Goal: Task Accomplishment & Management: Use online tool/utility

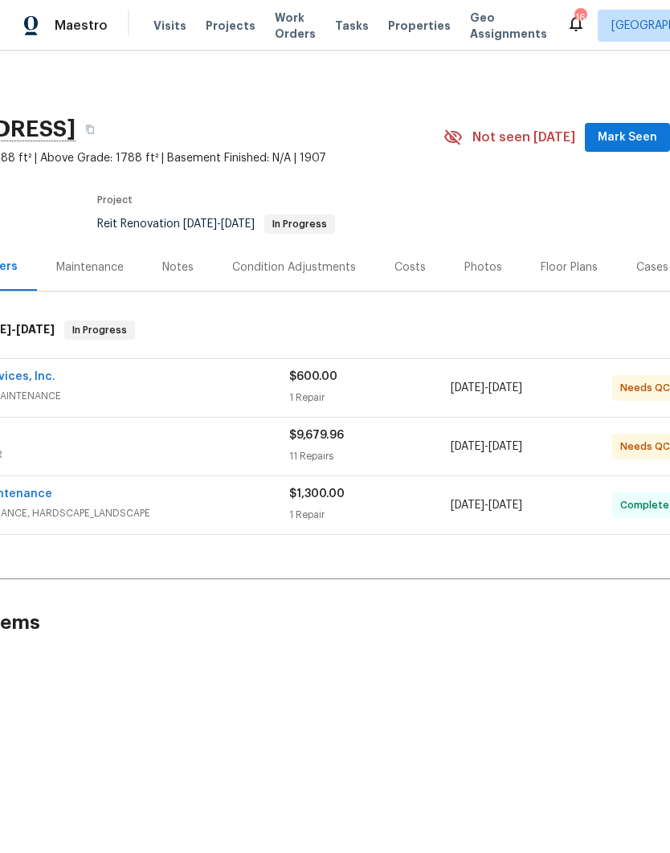
scroll to position [0, 132]
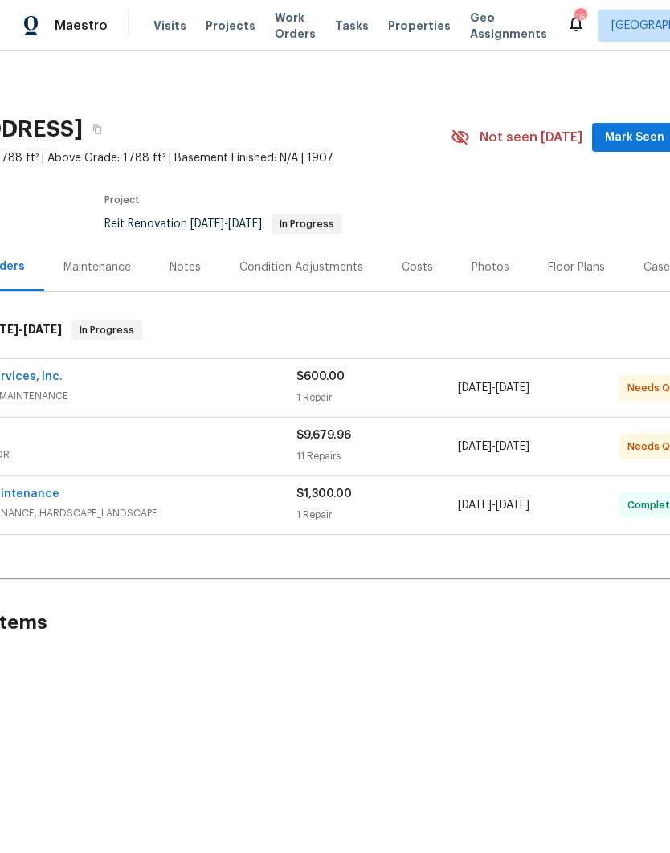
click at [377, 382] on div "$600.00" at bounding box center [376, 377] width 161 height 16
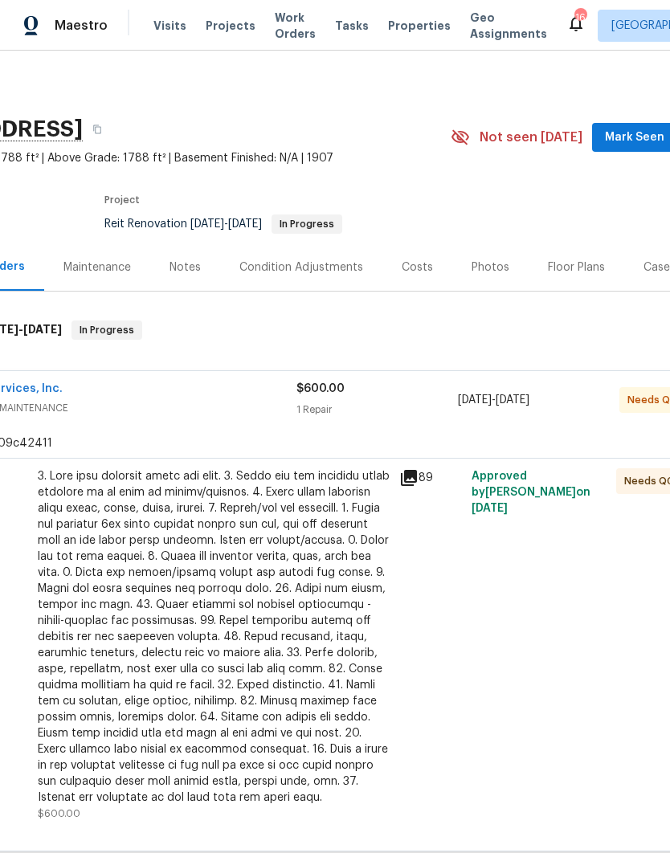
click at [320, 672] on div at bounding box center [214, 636] width 352 height 337
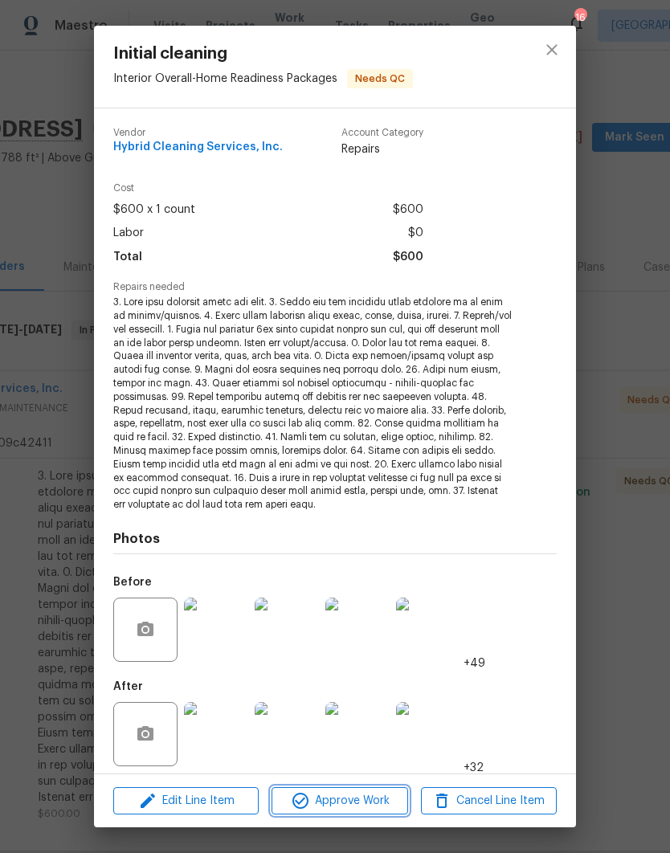
click at [345, 804] on span "Approve Work" at bounding box center [339, 801] width 126 height 20
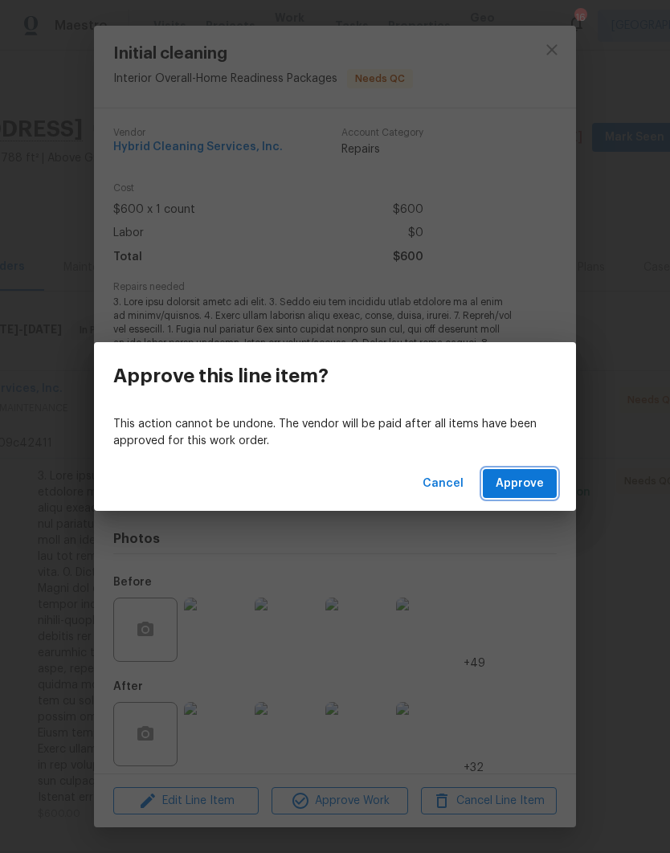
click at [516, 480] on span "Approve" at bounding box center [520, 484] width 48 height 20
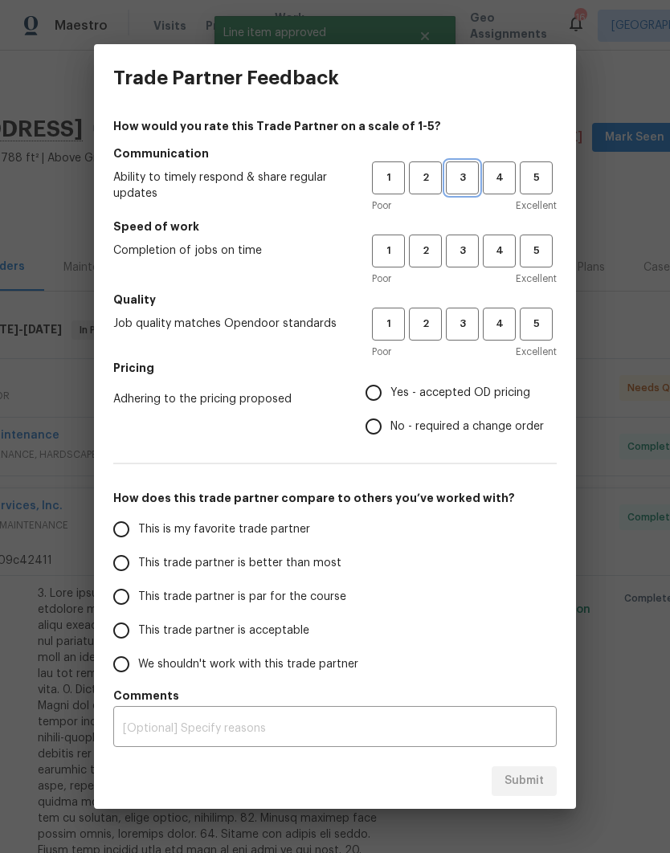
click at [461, 187] on button "3" at bounding box center [462, 177] width 33 height 33
click at [475, 253] on span "3" at bounding box center [462, 251] width 30 height 18
click at [468, 322] on span "3" at bounding box center [462, 324] width 30 height 18
click at [382, 394] on input "Yes - accepted OD pricing" at bounding box center [374, 393] width 34 height 34
radio input "true"
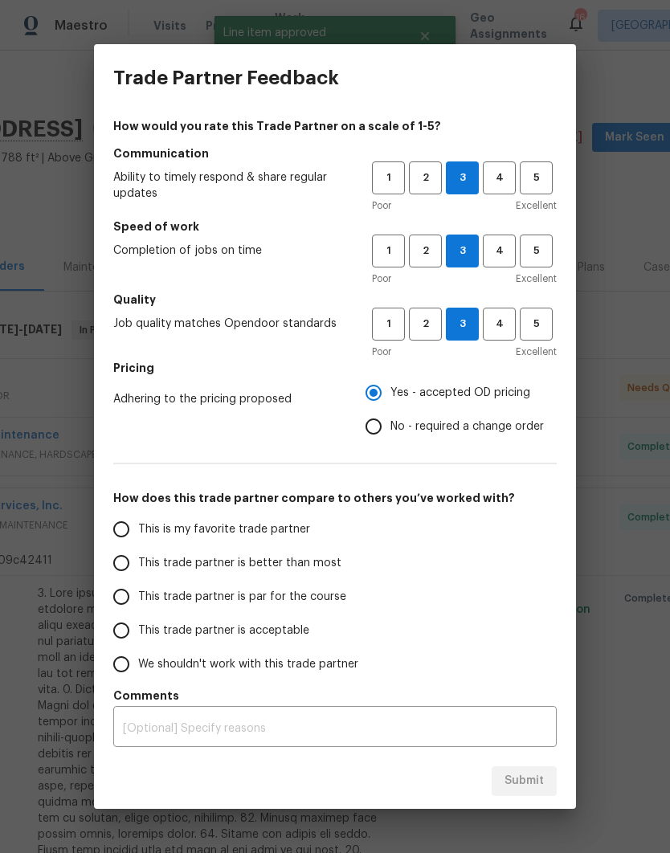
click at [141, 587] on label "This trade partner is par for the course" at bounding box center [231, 597] width 254 height 34
click at [138, 587] on input "This trade partner is par for the course" at bounding box center [121, 597] width 34 height 34
click at [524, 782] on span "Submit" at bounding box center [523, 781] width 39 height 20
radio input "true"
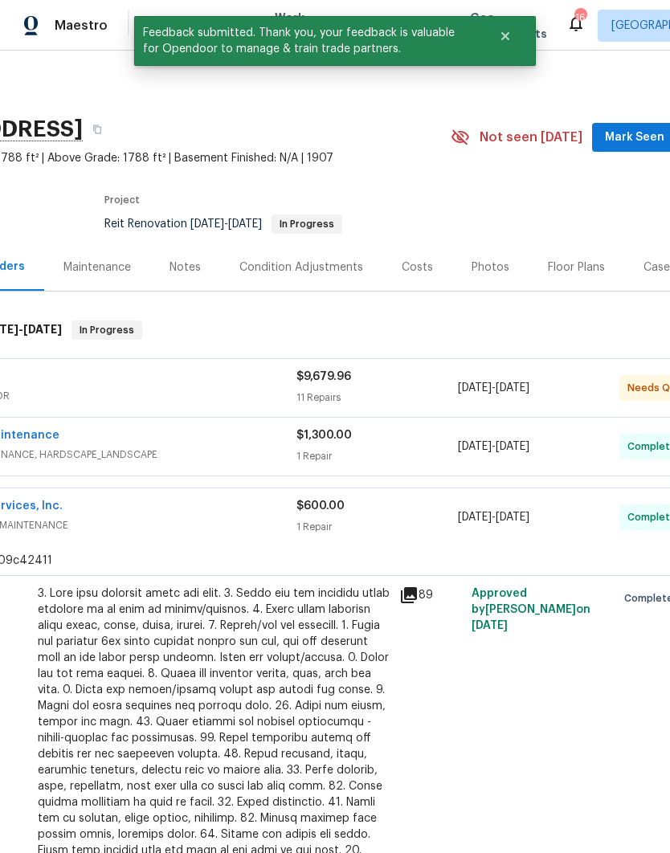
click at [406, 393] on div "11 Repairs" at bounding box center [376, 398] width 161 height 16
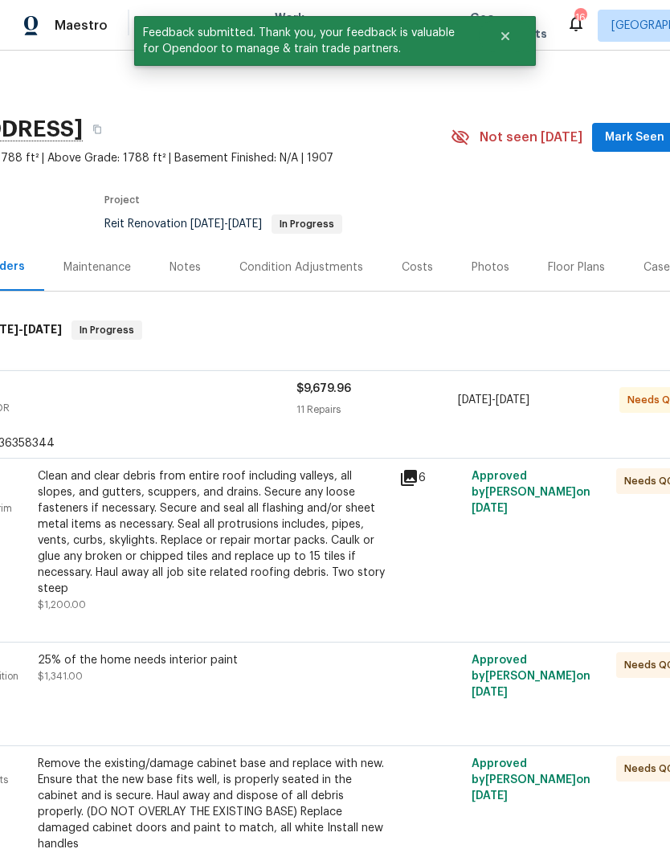
click at [341, 548] on div "Clean and clear debris from entire roof including valleys, all slopes, and gutt…" at bounding box center [214, 532] width 352 height 129
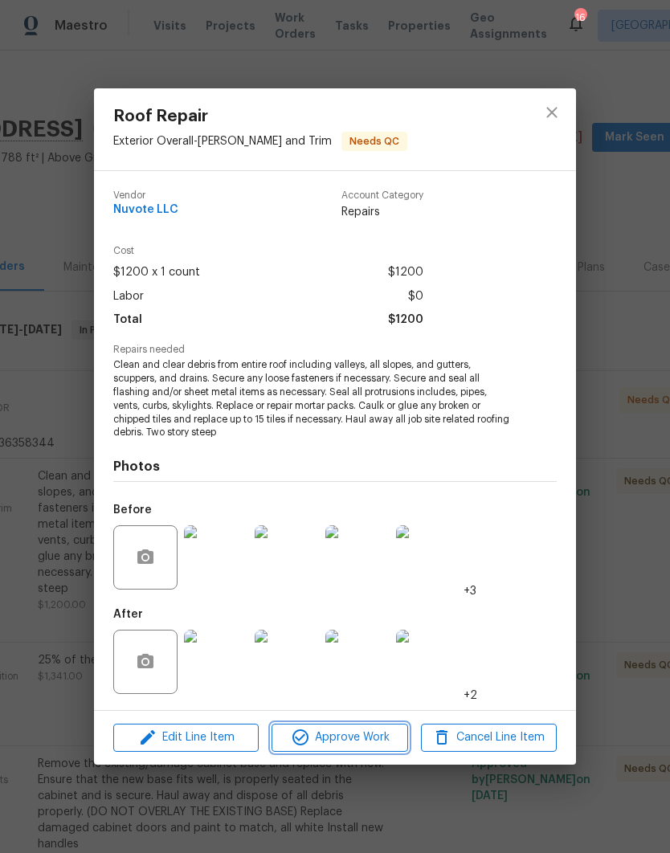
click at [350, 743] on span "Approve Work" at bounding box center [339, 738] width 126 height 20
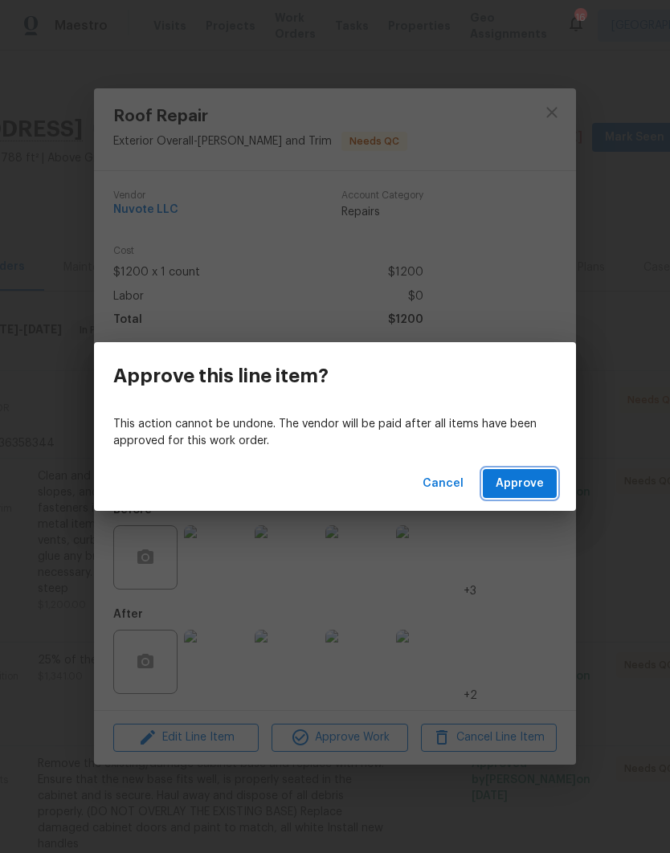
click at [517, 489] on span "Approve" at bounding box center [520, 484] width 48 height 20
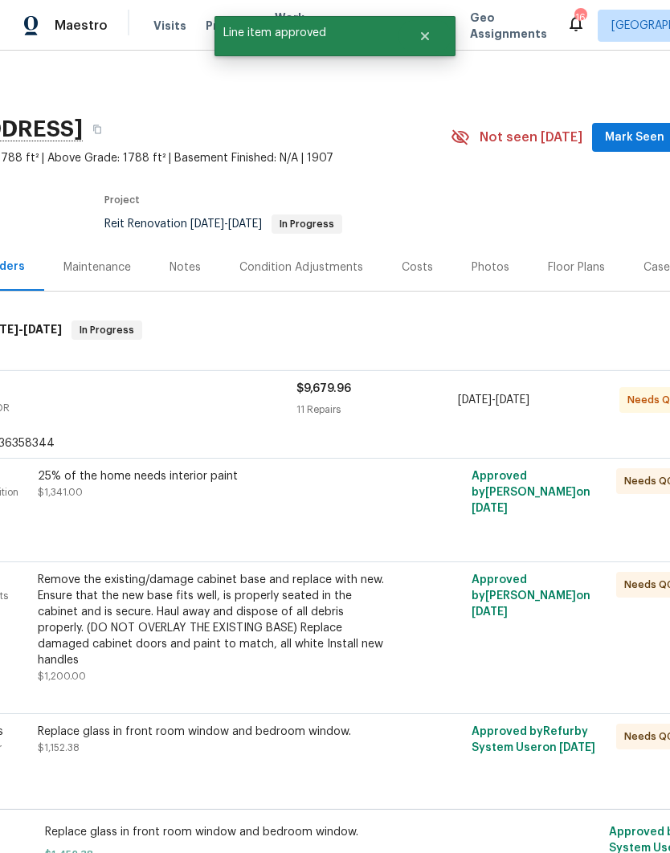
click at [352, 412] on div "11 Repairs" at bounding box center [376, 410] width 161 height 16
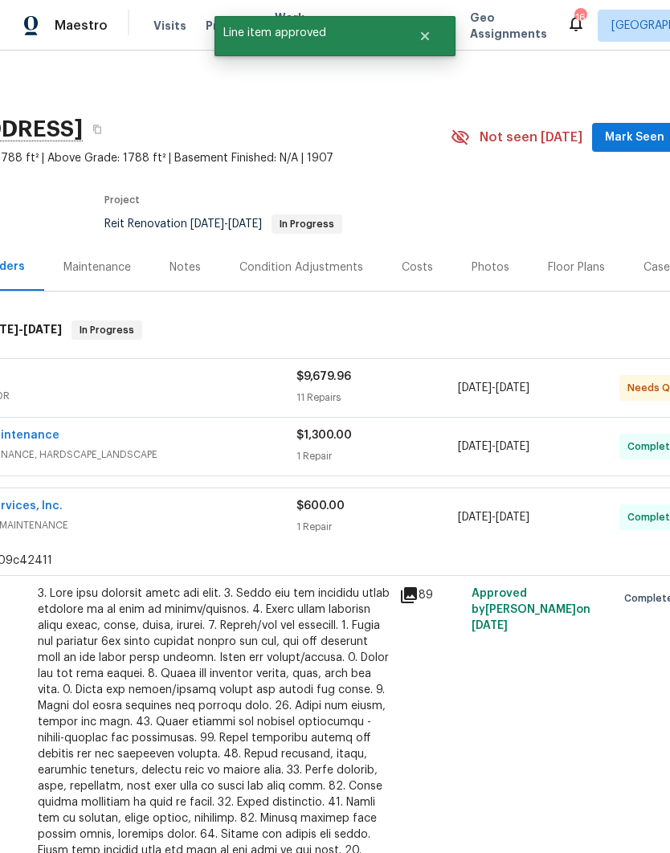
click at [377, 447] on div "$1,300.00 1 Repair" at bounding box center [376, 446] width 161 height 39
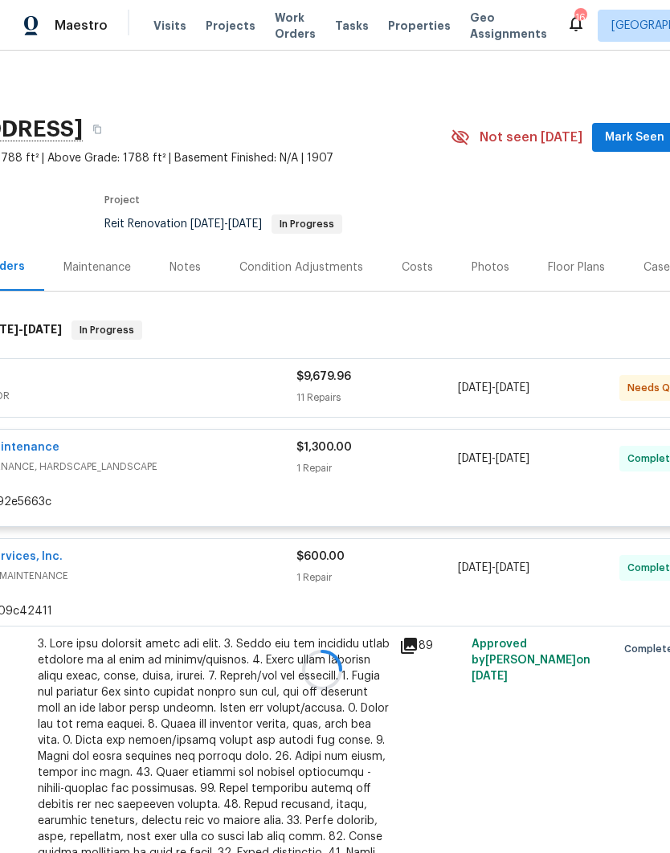
click at [317, 597] on div "Hybrid Cleaning Services, Inc. CLEANING, CLEANING_MAINTENANCE $600.00 1 Repair …" at bounding box center [322, 568] width 896 height 58
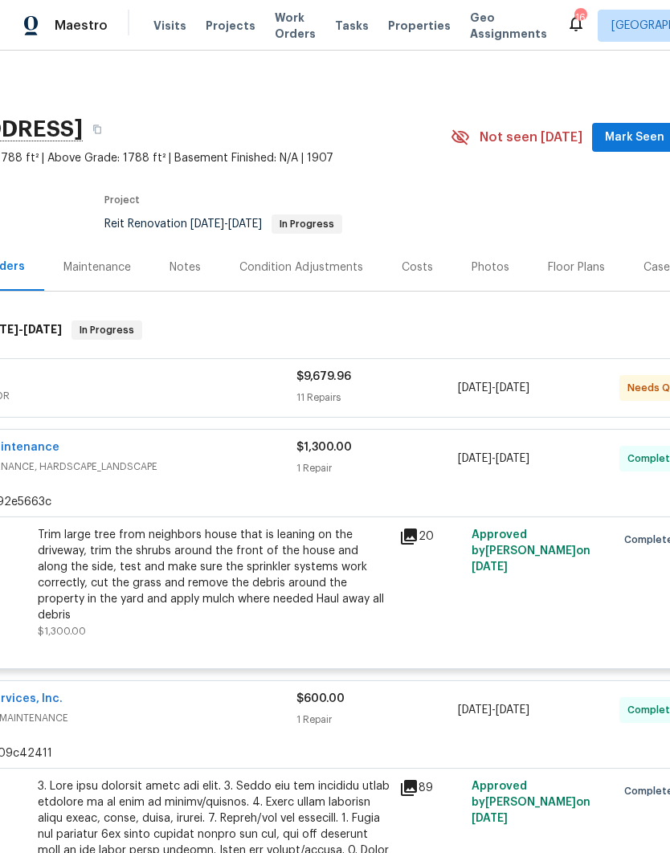
click at [353, 558] on div "Trim large tree from neighbors house that is leaning on the driveway, trim the …" at bounding box center [214, 575] width 352 height 96
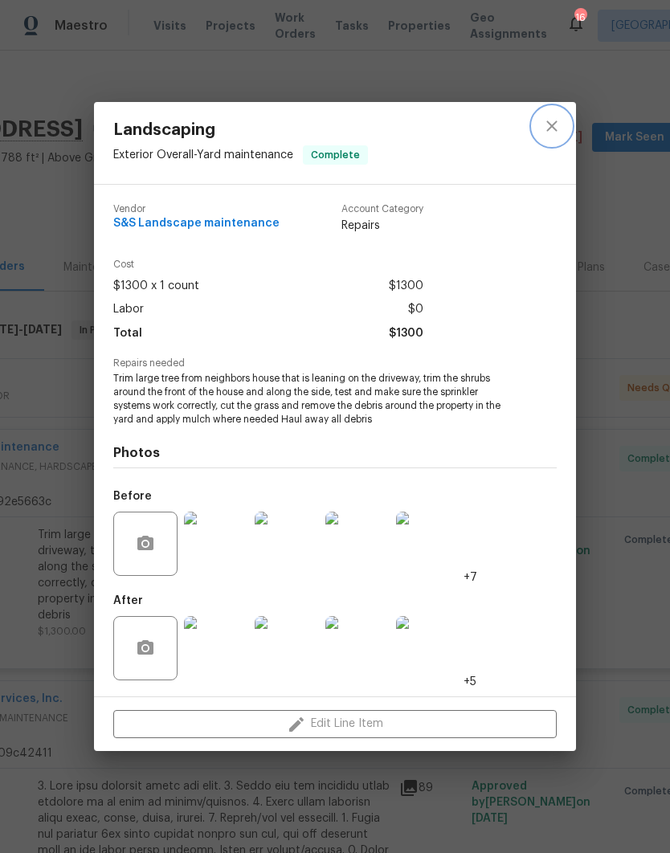
click at [557, 128] on icon "close" at bounding box center [551, 125] width 19 height 19
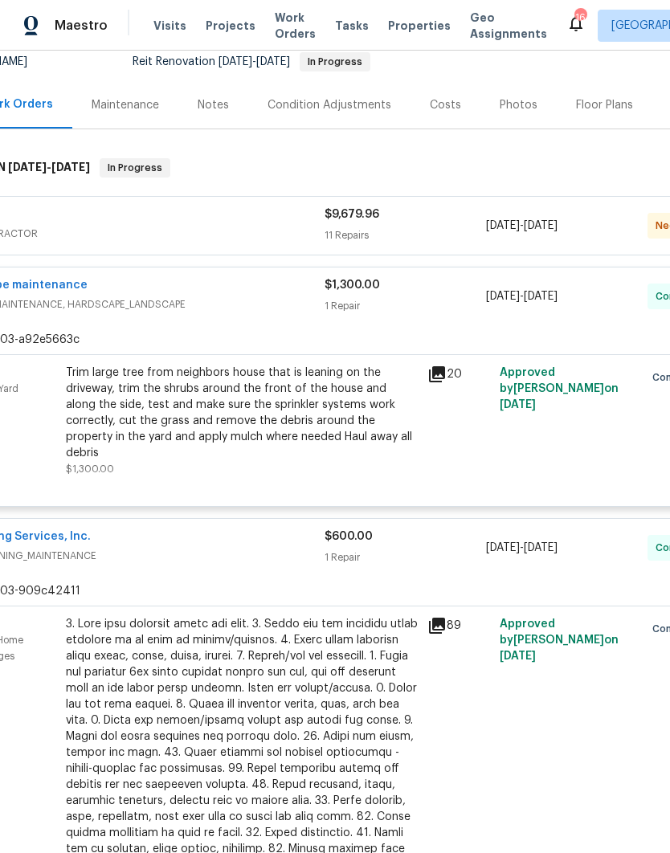
scroll to position [165, 101]
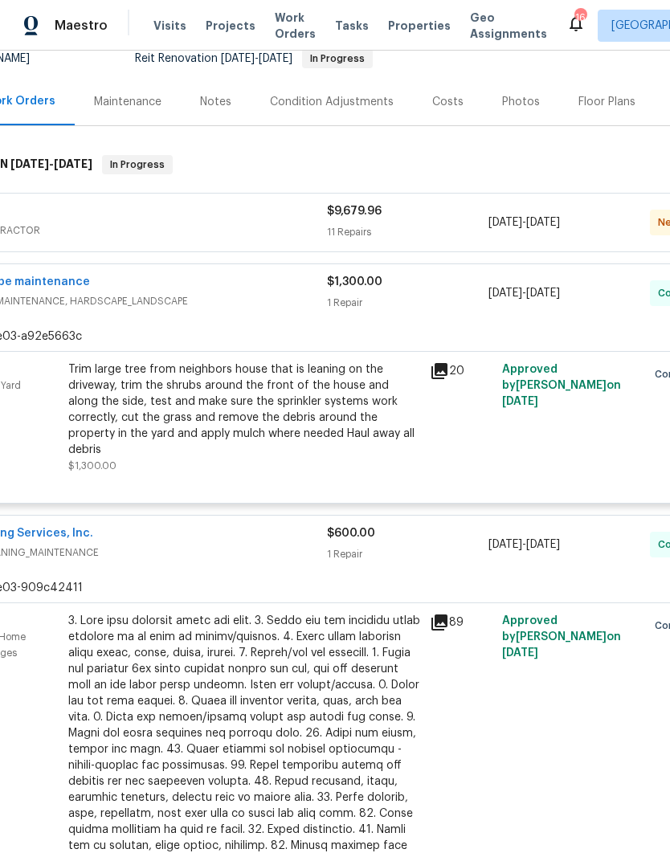
click at [338, 671] on div at bounding box center [244, 781] width 352 height 337
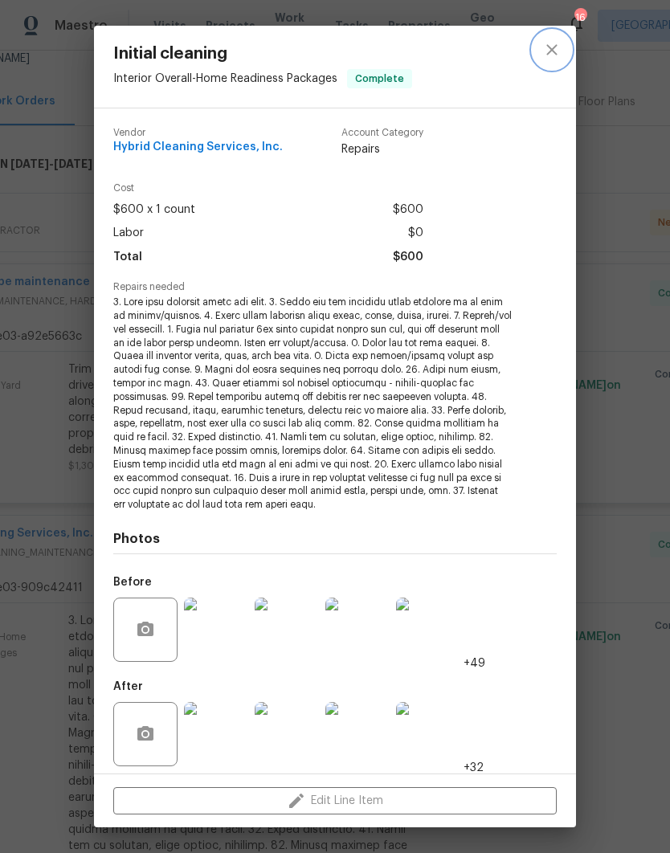
click at [552, 56] on icon "close" at bounding box center [551, 49] width 19 height 19
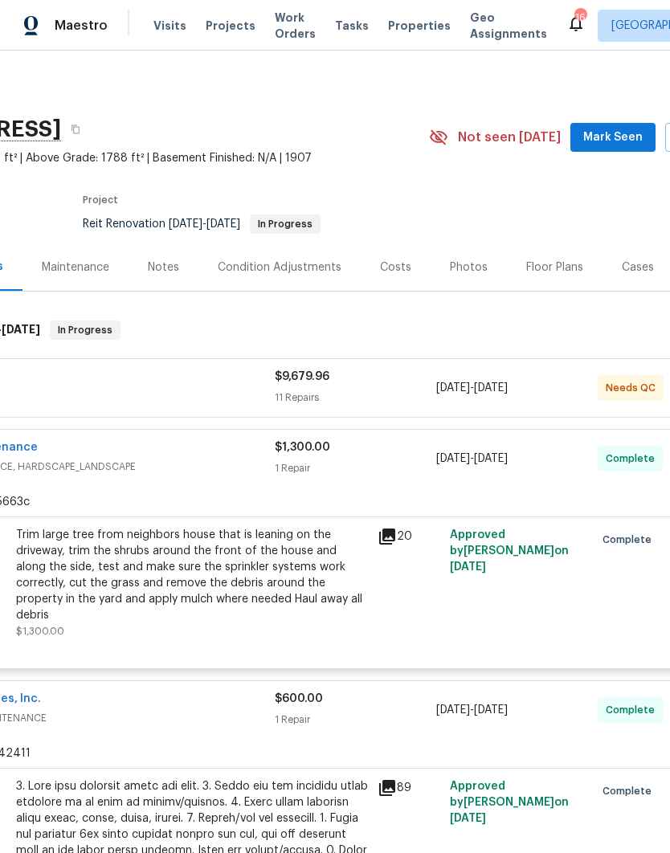
scroll to position [0, 154]
click at [274, 405] on div "11 Repairs" at bounding box center [354, 398] width 161 height 16
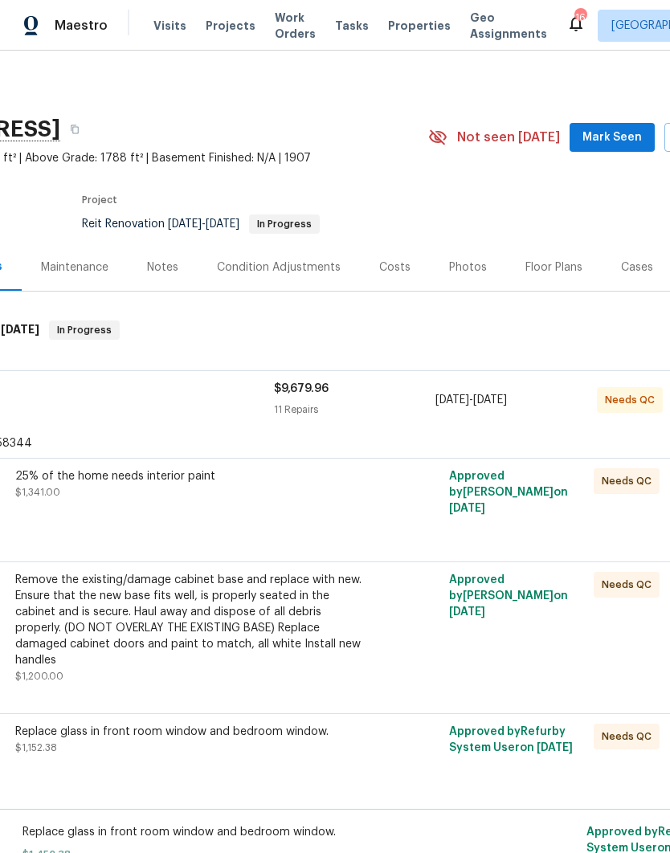
click at [294, 616] on div "Remove the existing/damage cabinet base and replace with new. Ensure that the n…" at bounding box center [191, 620] width 352 height 96
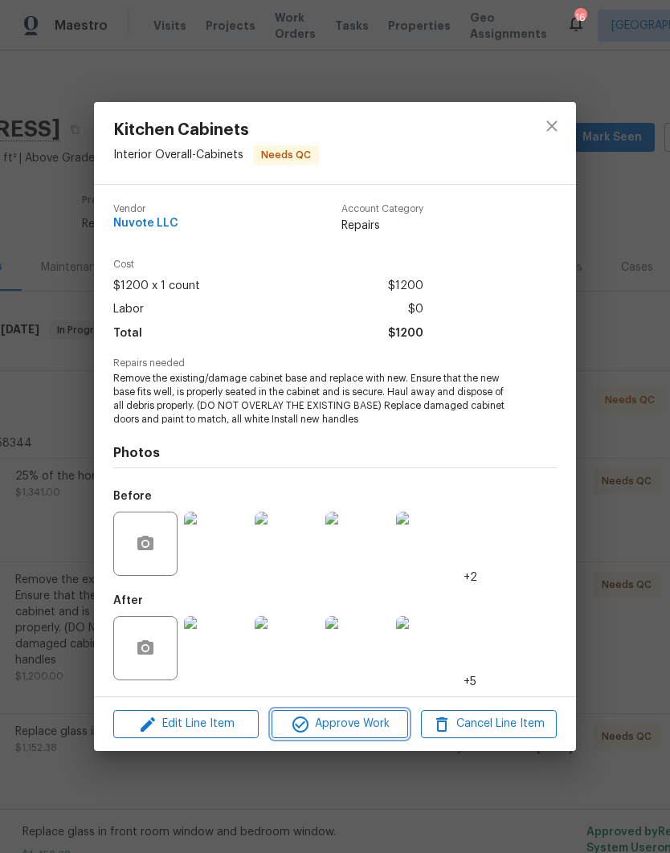
click at [345, 730] on span "Approve Work" at bounding box center [339, 724] width 126 height 20
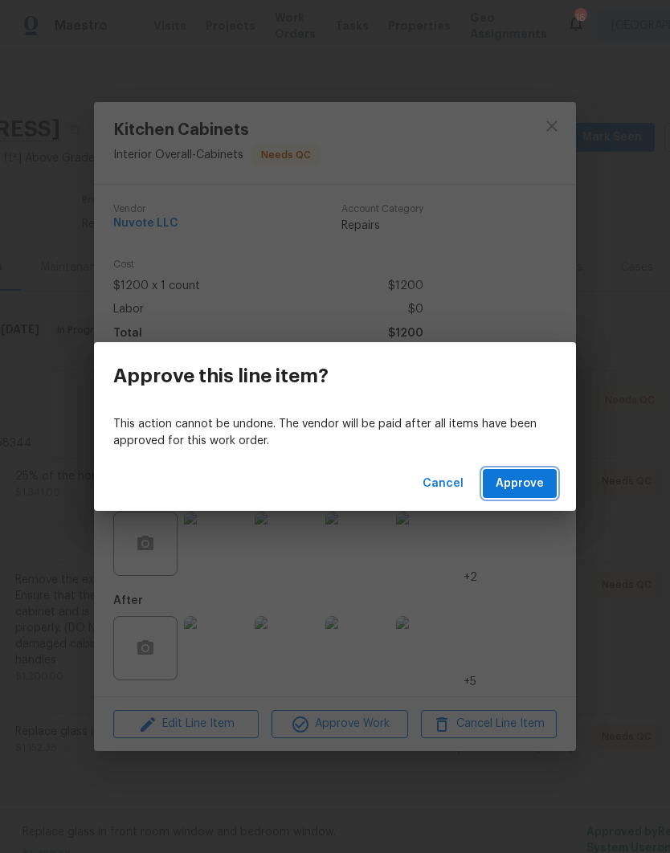
click at [513, 479] on span "Approve" at bounding box center [520, 484] width 48 height 20
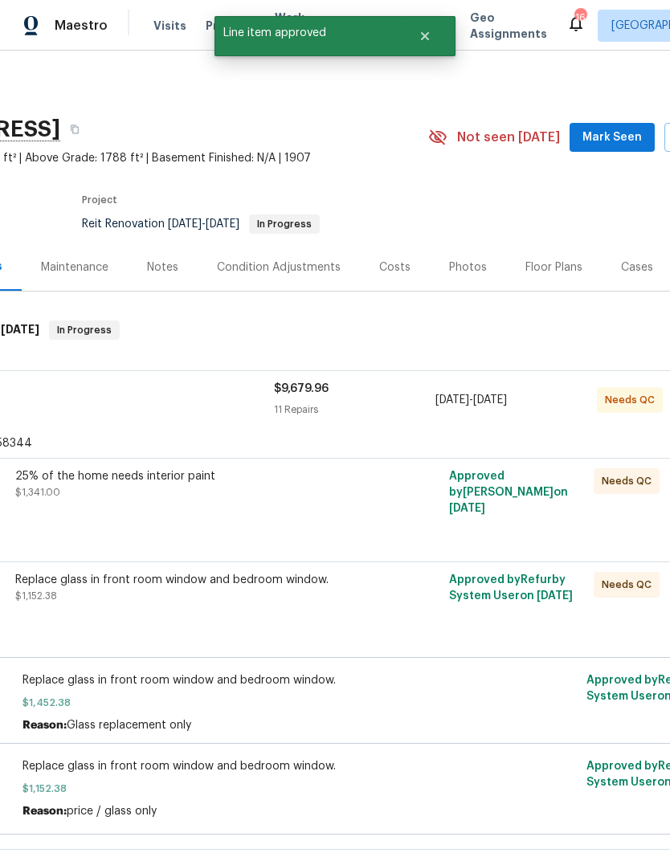
click at [304, 495] on div "25% of the home needs interior paint $1,341.00" at bounding box center [191, 484] width 352 height 32
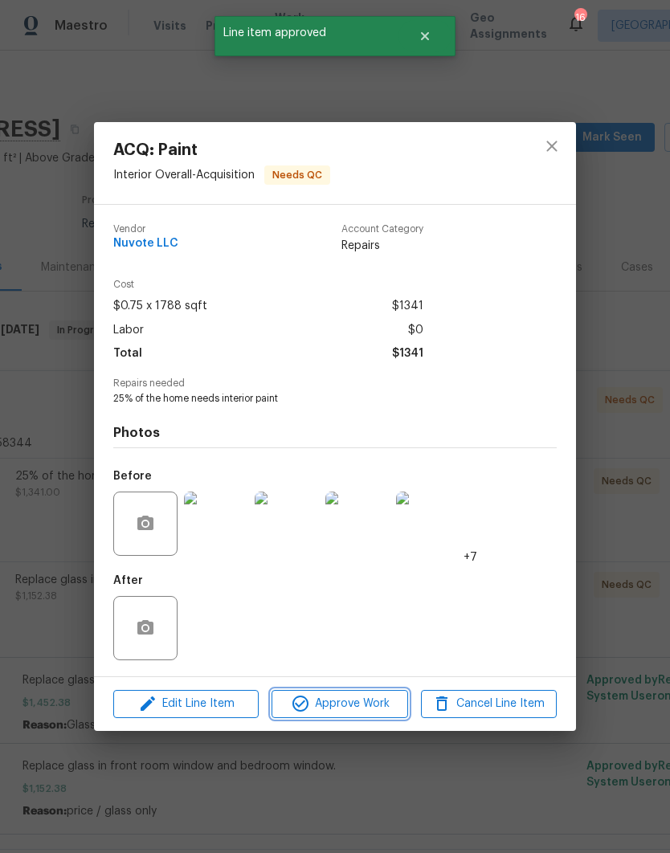
click at [358, 709] on span "Approve Work" at bounding box center [339, 704] width 126 height 20
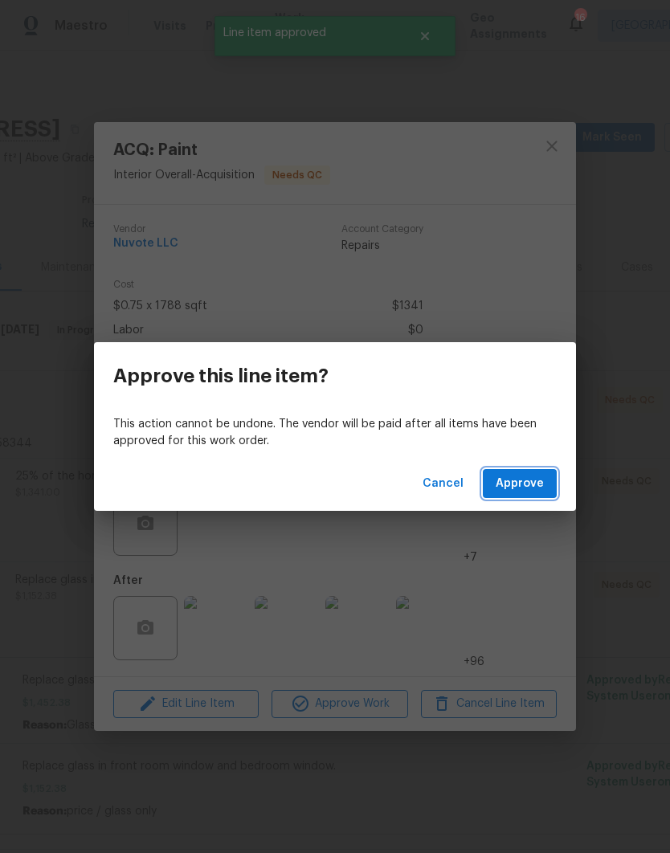
click at [535, 476] on span "Approve" at bounding box center [520, 484] width 48 height 20
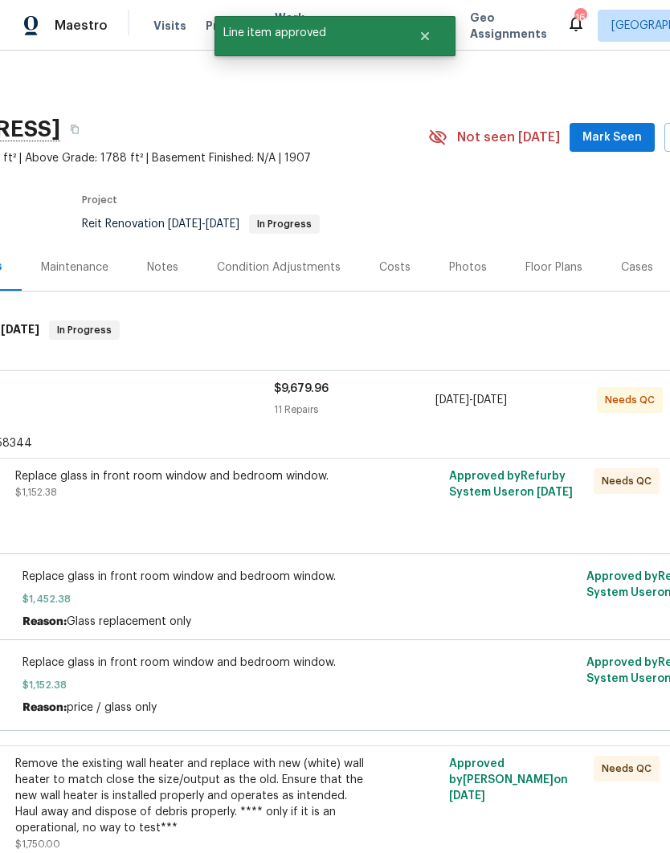
click at [298, 502] on div "Replace glass in front room window and bedroom window. $1,152.38" at bounding box center [190, 509] width 361 height 90
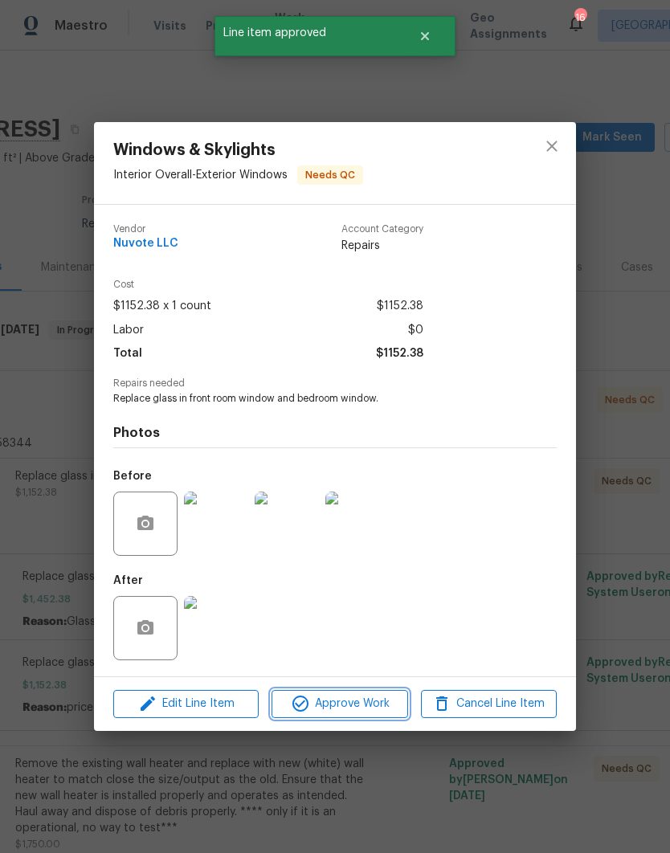
click at [350, 710] on span "Approve Work" at bounding box center [339, 704] width 126 height 20
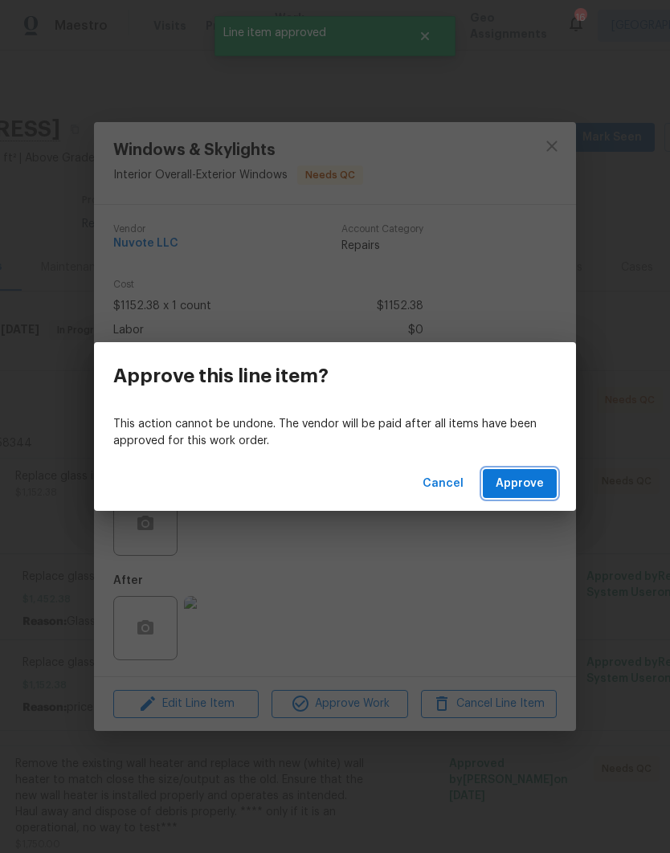
click at [525, 474] on span "Approve" at bounding box center [520, 484] width 48 height 20
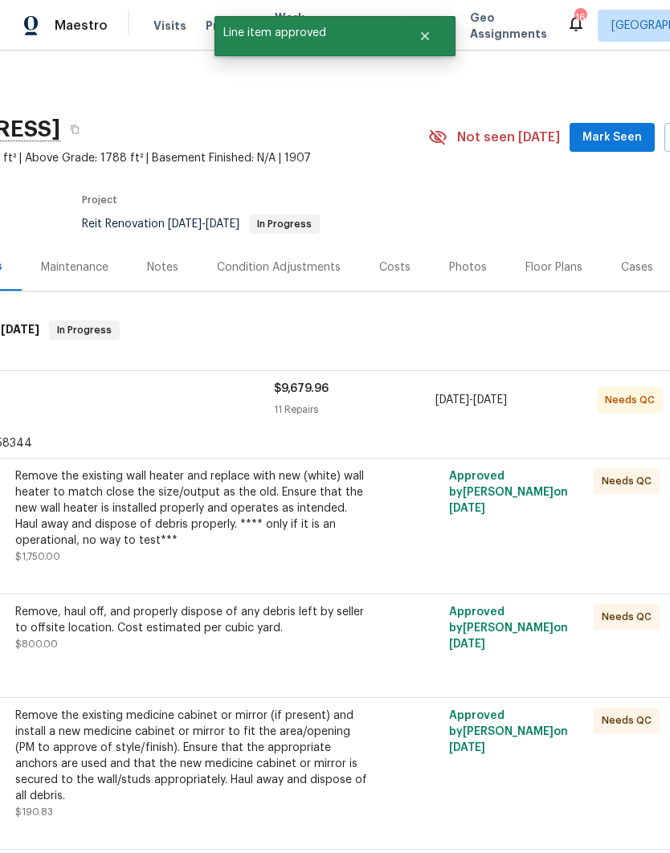
click at [301, 526] on div "Remove the existing wall heater and replace with new (white) wall heater to mat…" at bounding box center [191, 508] width 352 height 80
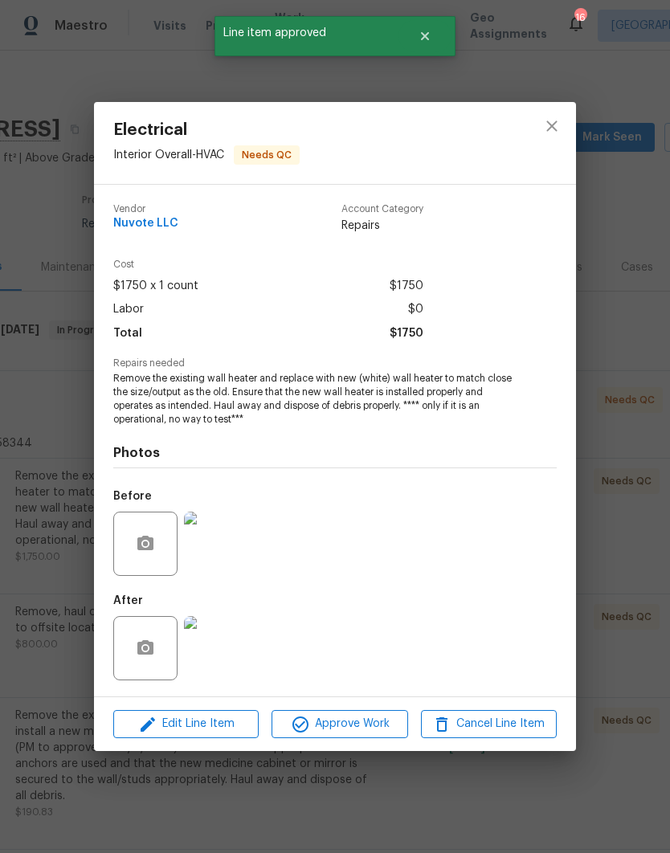
click at [383, 726] on span "Approve Work" at bounding box center [339, 724] width 126 height 20
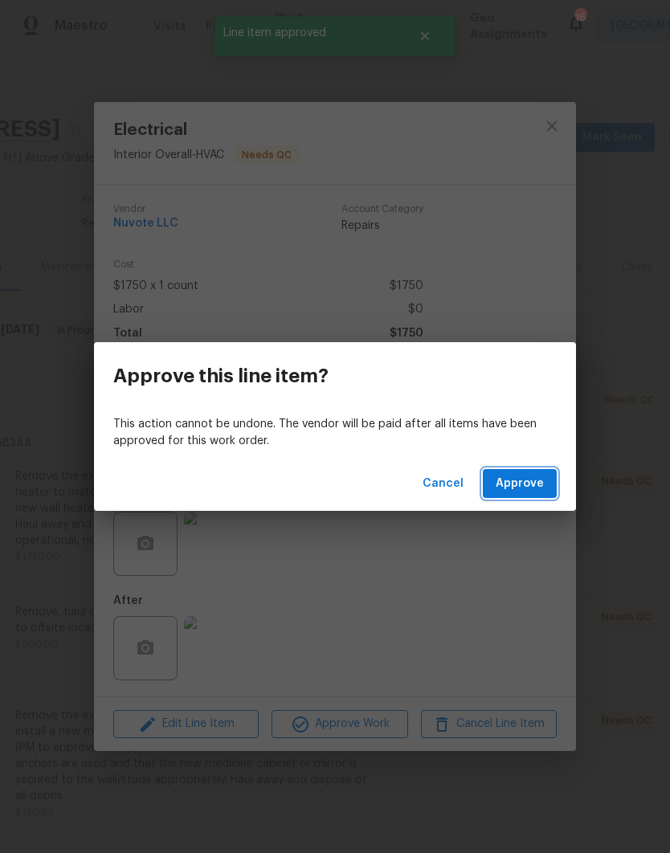
click at [525, 484] on span "Approve" at bounding box center [520, 484] width 48 height 20
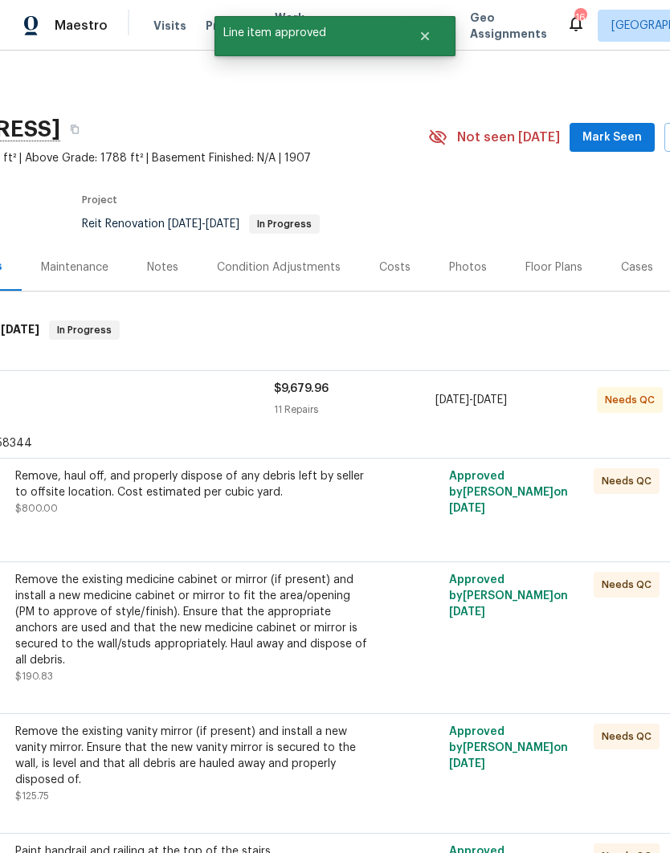
click at [316, 517] on div "Remove, haul off, and properly dispose of any debris left by seller to offsite …" at bounding box center [191, 492] width 352 height 48
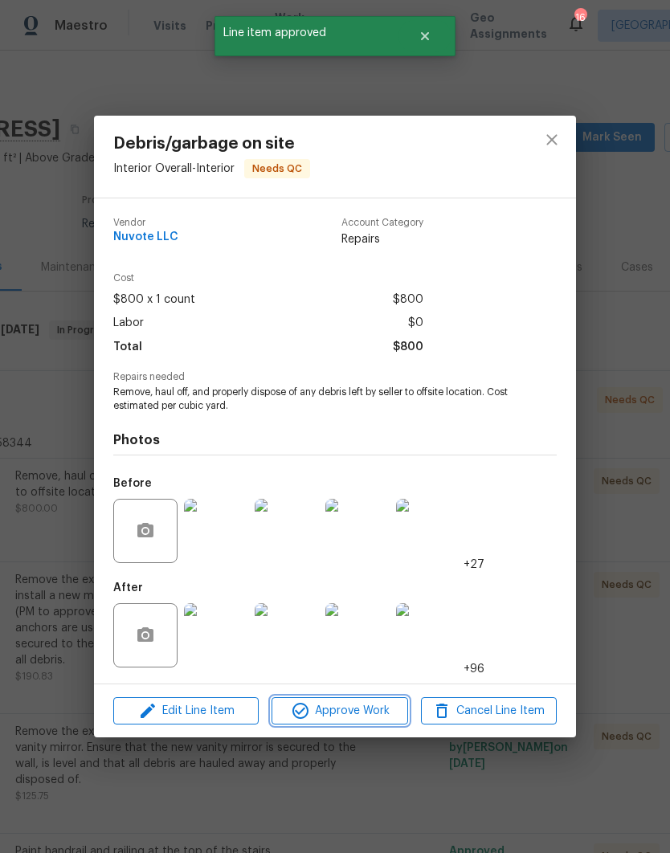
click at [372, 715] on span "Approve Work" at bounding box center [339, 711] width 126 height 20
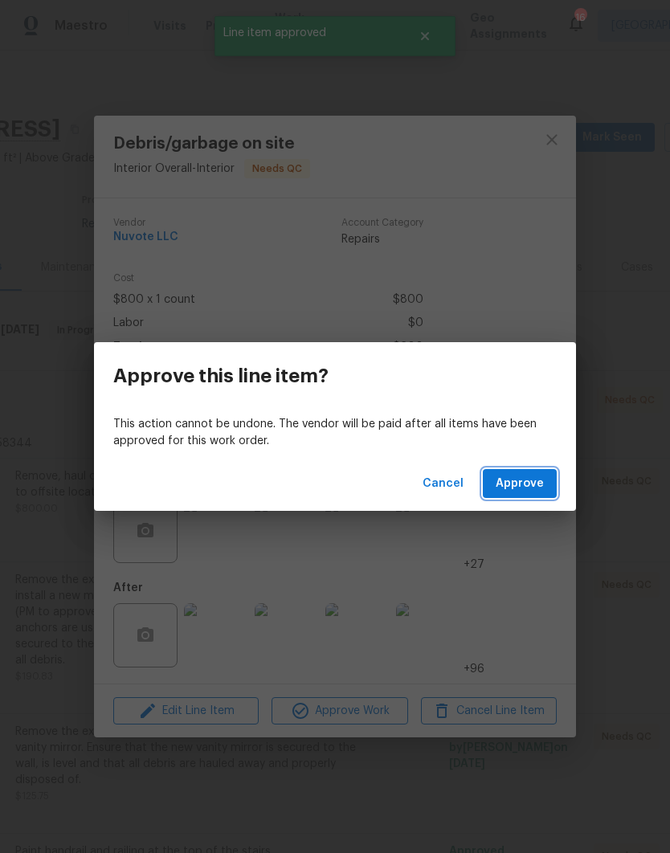
click at [529, 480] on span "Approve" at bounding box center [520, 484] width 48 height 20
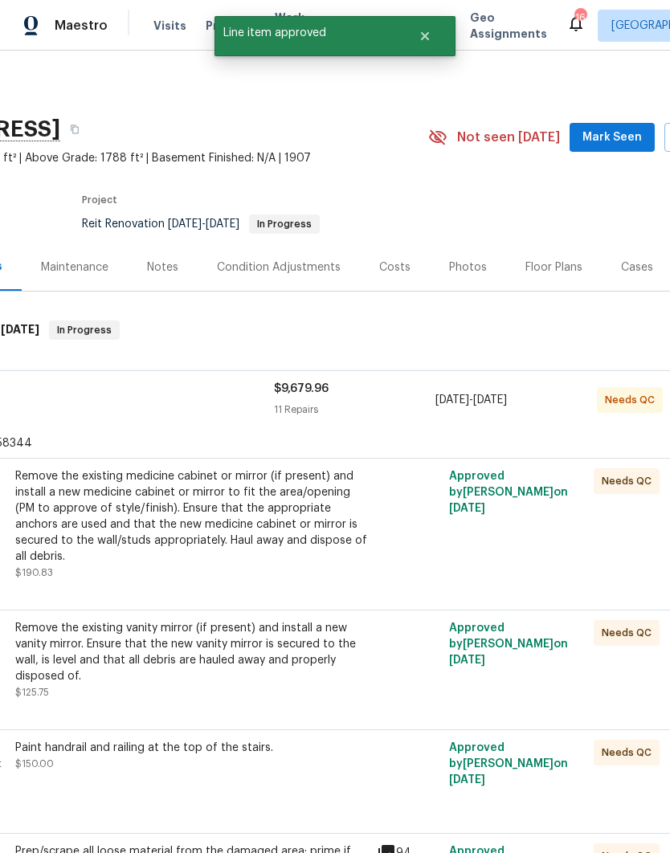
click at [312, 512] on div "Remove the existing medicine cabinet or mirror (if present) and install a new m…" at bounding box center [191, 516] width 352 height 96
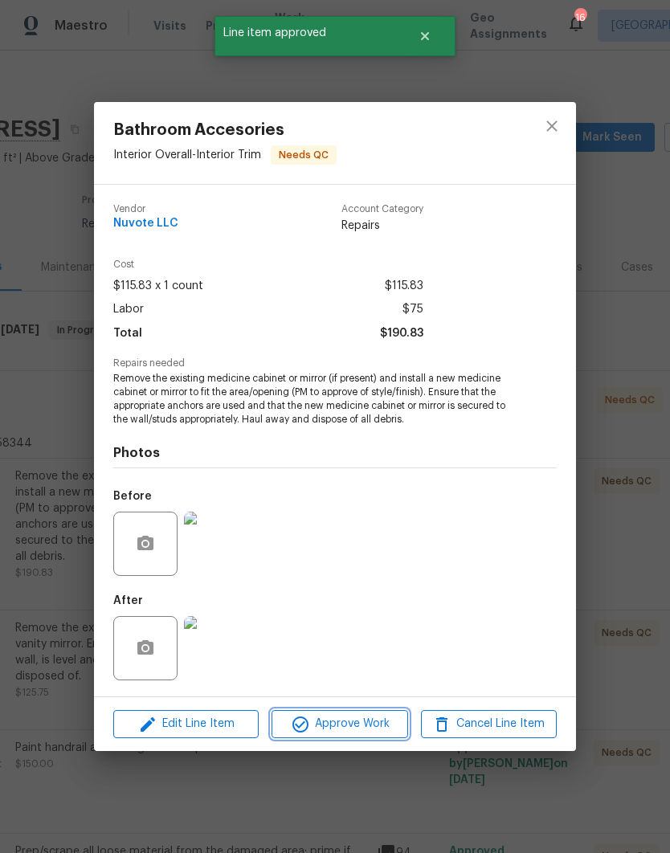
click at [350, 730] on span "Approve Work" at bounding box center [339, 724] width 126 height 20
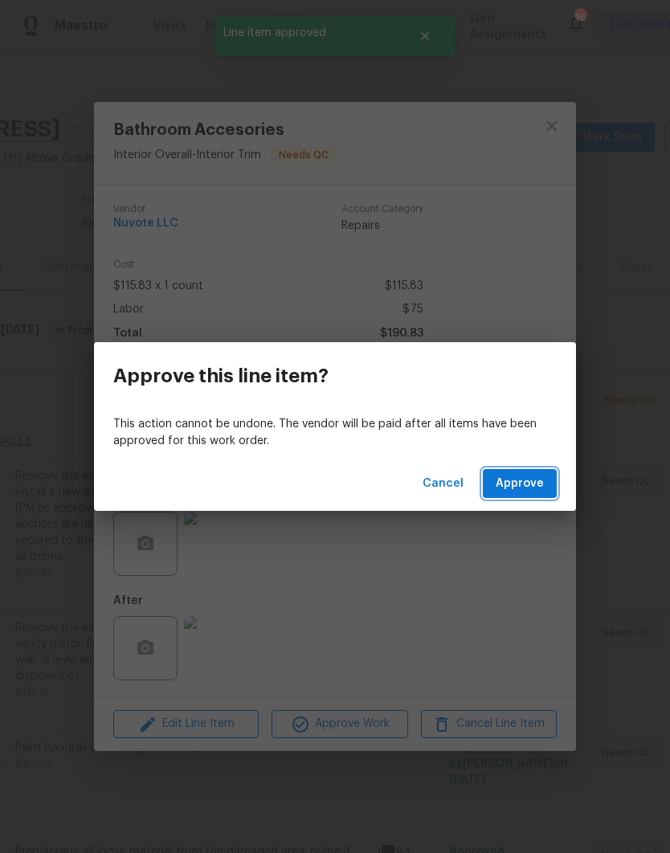
click at [525, 485] on span "Approve" at bounding box center [520, 484] width 48 height 20
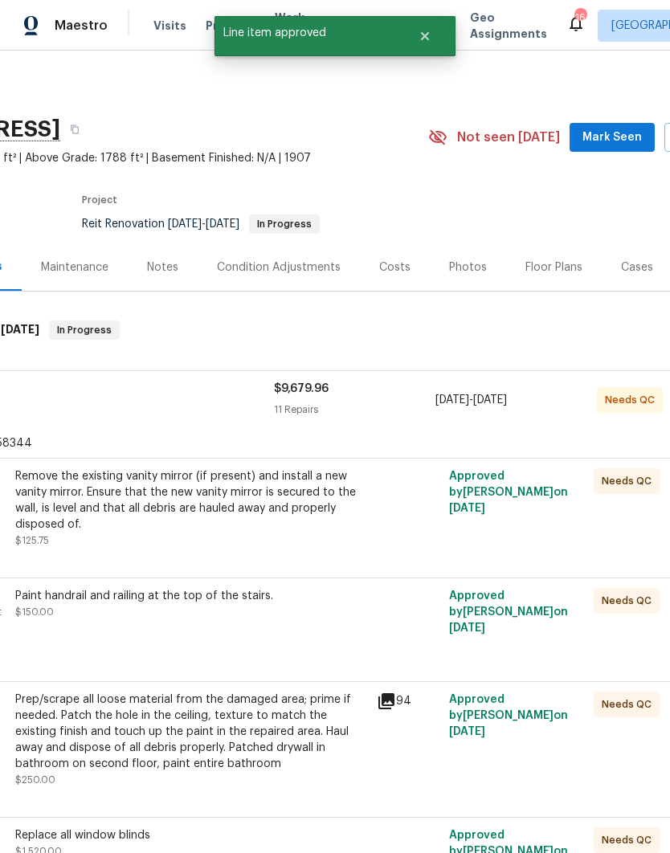
click at [322, 517] on div "Remove the existing vanity mirror (if present) and install a new vanity mirror.…" at bounding box center [191, 500] width 352 height 64
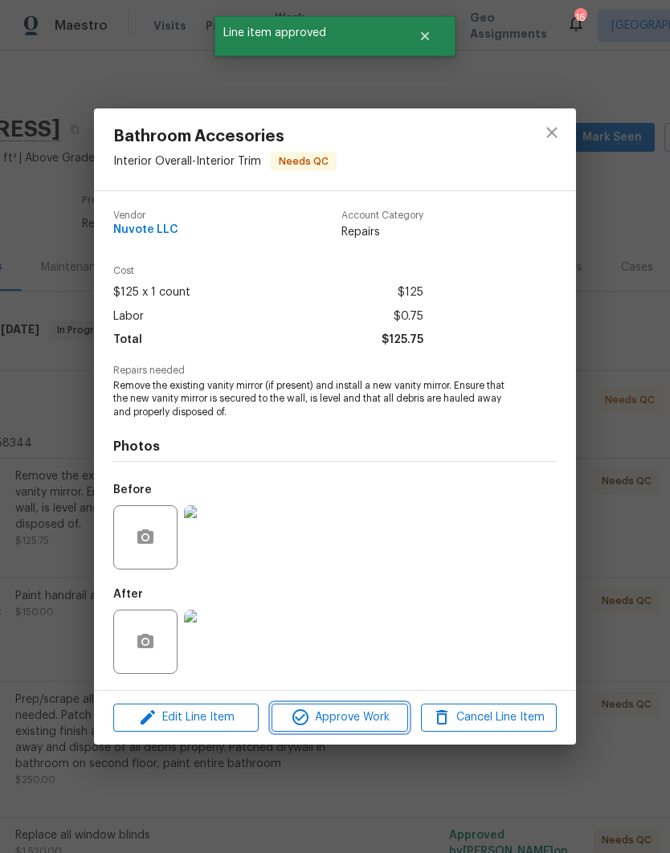
click at [370, 712] on span "Approve Work" at bounding box center [339, 718] width 126 height 20
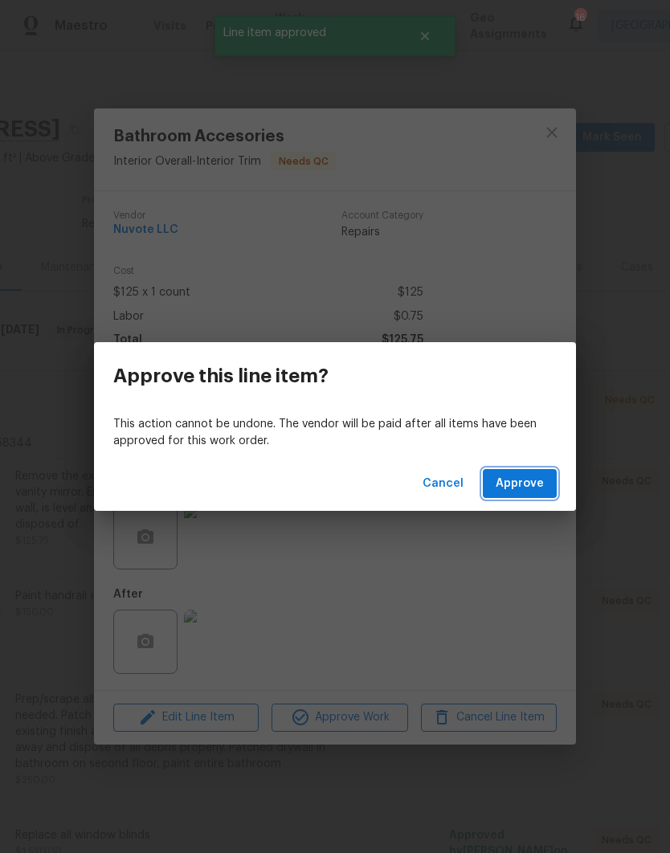
click at [529, 481] on span "Approve" at bounding box center [520, 484] width 48 height 20
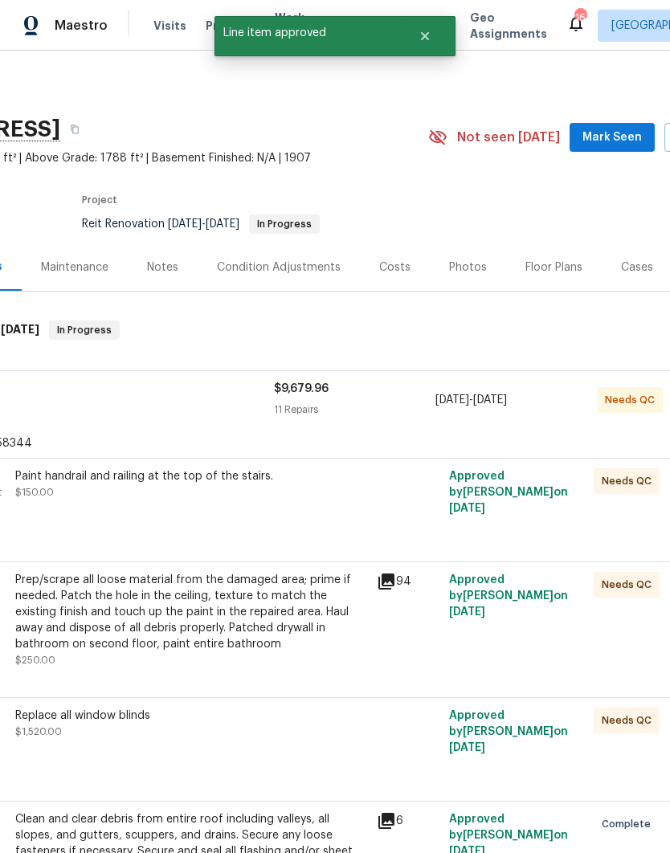
click at [319, 508] on div "Paint handrail and railing at the top of the stairs. $150.00" at bounding box center [190, 501] width 361 height 74
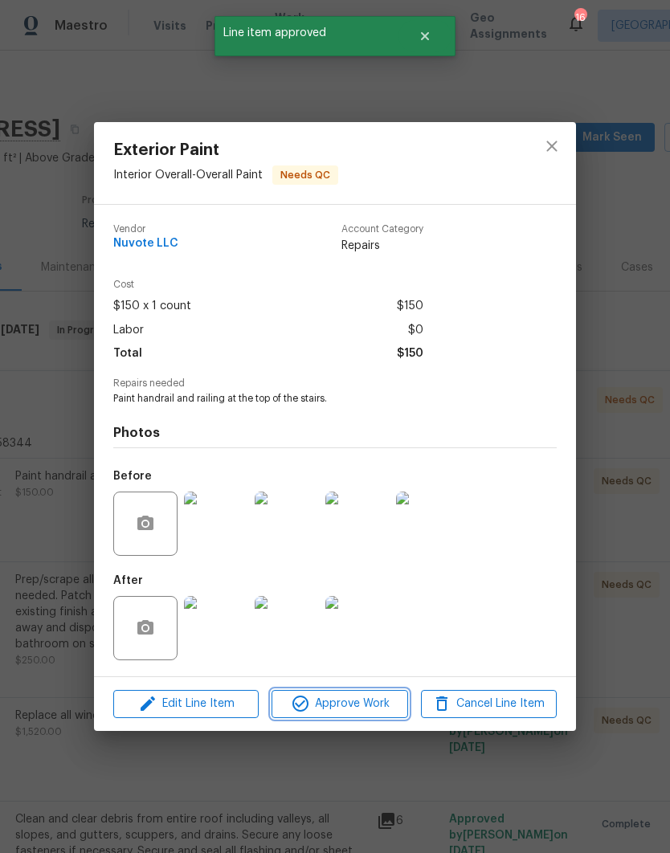
click at [363, 713] on span "Approve Work" at bounding box center [339, 704] width 126 height 20
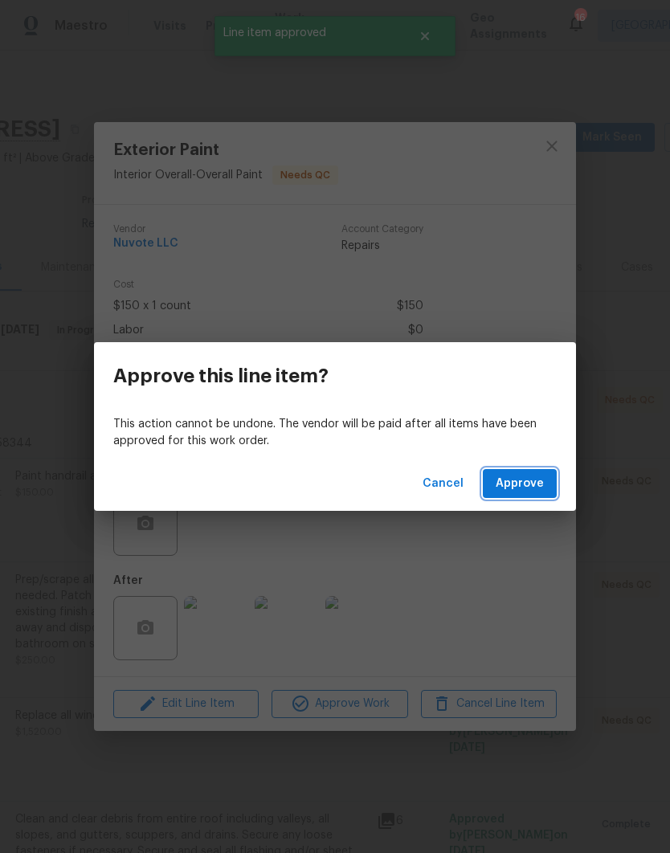
click at [525, 470] on button "Approve" at bounding box center [520, 484] width 74 height 30
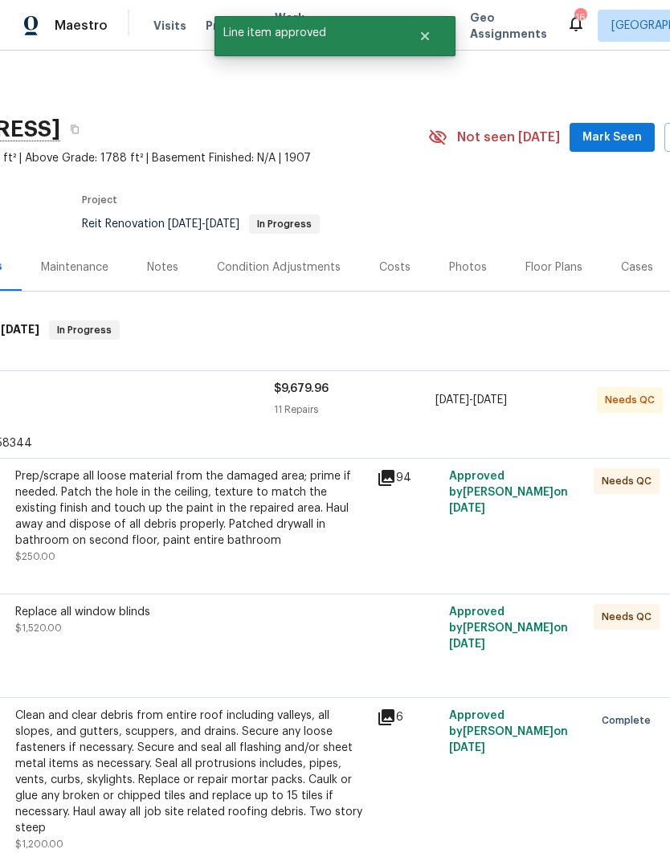
click at [312, 524] on div "Prep/scrape all loose material from the damaged area; prime if needed. Patch th…" at bounding box center [191, 508] width 352 height 80
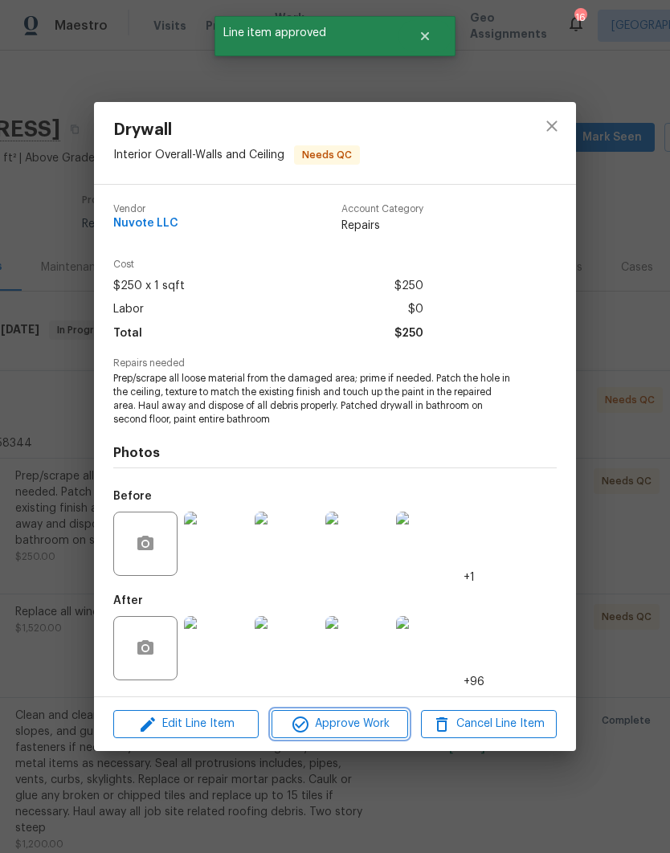
click at [350, 733] on span "Approve Work" at bounding box center [339, 724] width 126 height 20
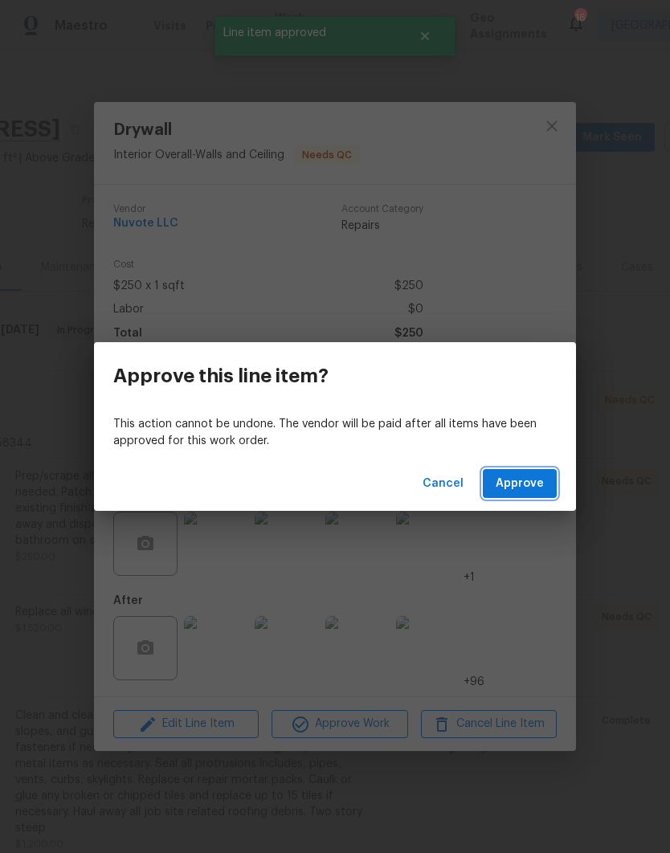
click at [527, 482] on span "Approve" at bounding box center [520, 484] width 48 height 20
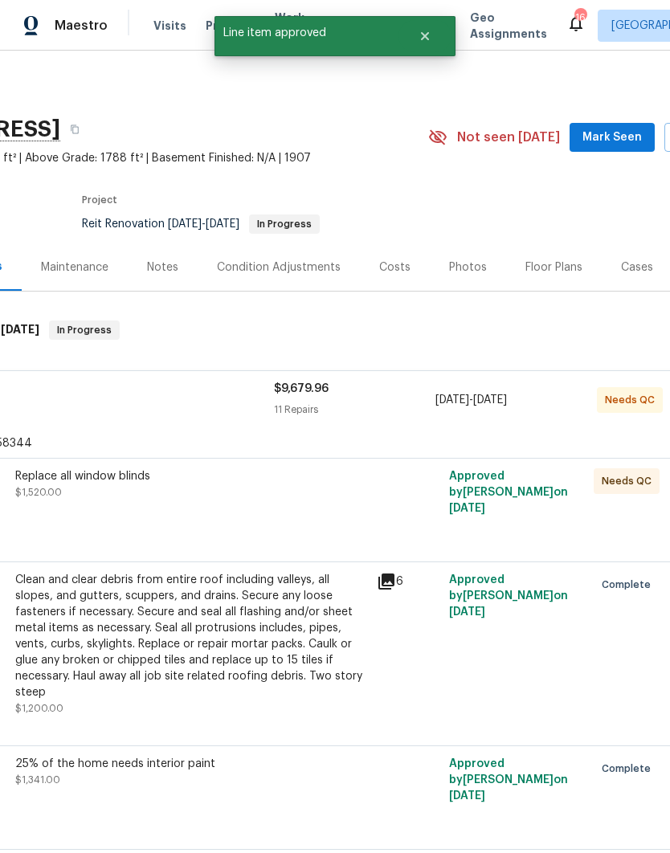
click at [332, 506] on div "Replace all window blinds $1,520.00" at bounding box center [190, 501] width 361 height 74
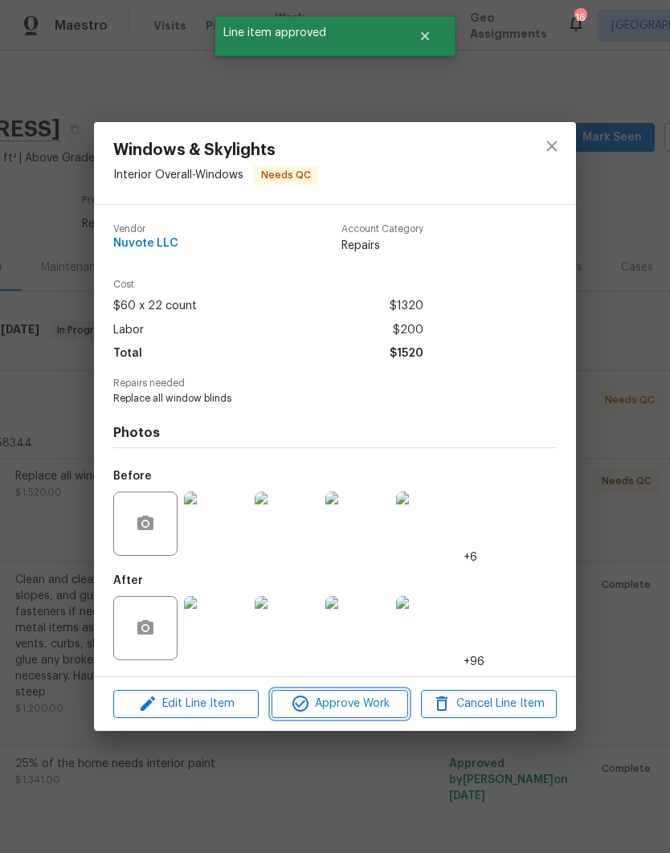
click at [369, 710] on span "Approve Work" at bounding box center [339, 704] width 126 height 20
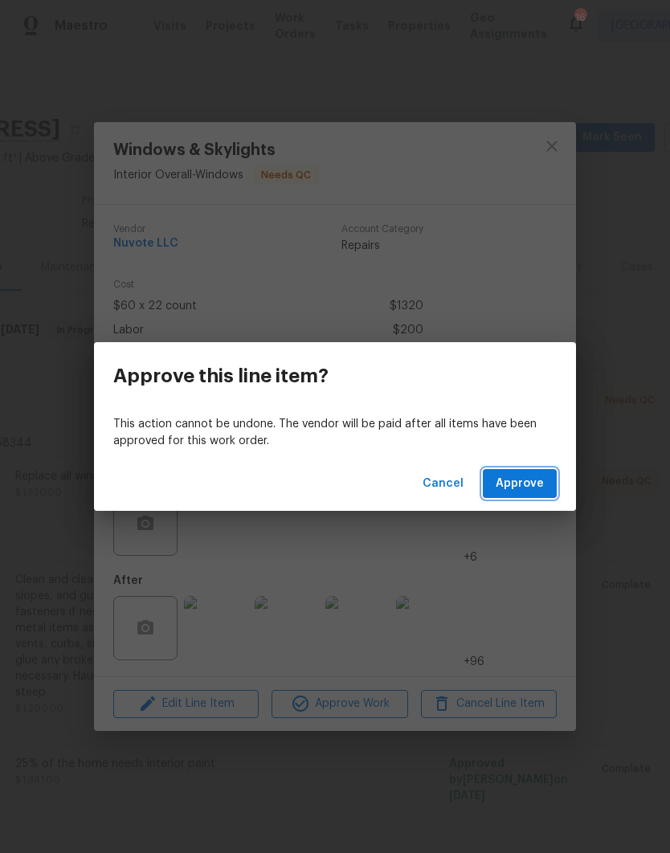
click at [529, 477] on span "Approve" at bounding box center [520, 484] width 48 height 20
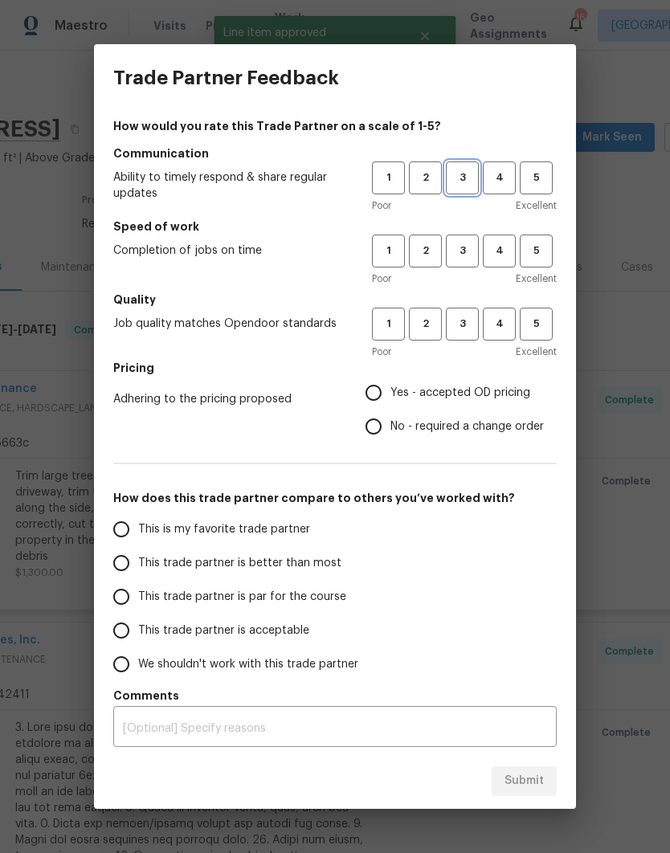
click at [463, 182] on span "3" at bounding box center [462, 178] width 30 height 18
click at [472, 253] on span "3" at bounding box center [462, 251] width 30 height 18
click at [464, 329] on span "3" at bounding box center [462, 324] width 30 height 18
click at [380, 394] on input "Yes - accepted OD pricing" at bounding box center [374, 393] width 34 height 34
radio input "true"
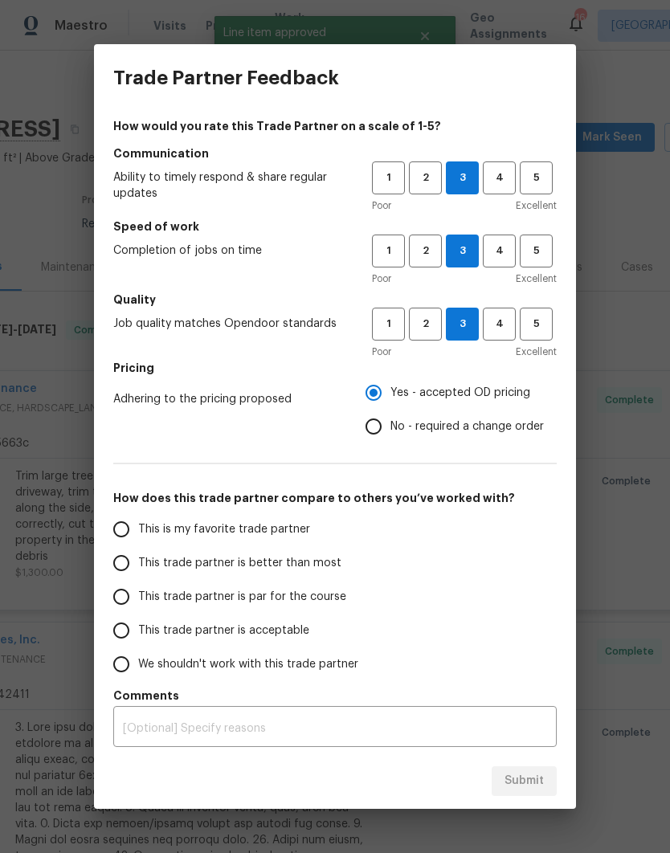
click at [128, 610] on input "This trade partner is par for the course" at bounding box center [121, 597] width 34 height 34
click at [523, 787] on span "Submit" at bounding box center [523, 781] width 39 height 20
radio input "true"
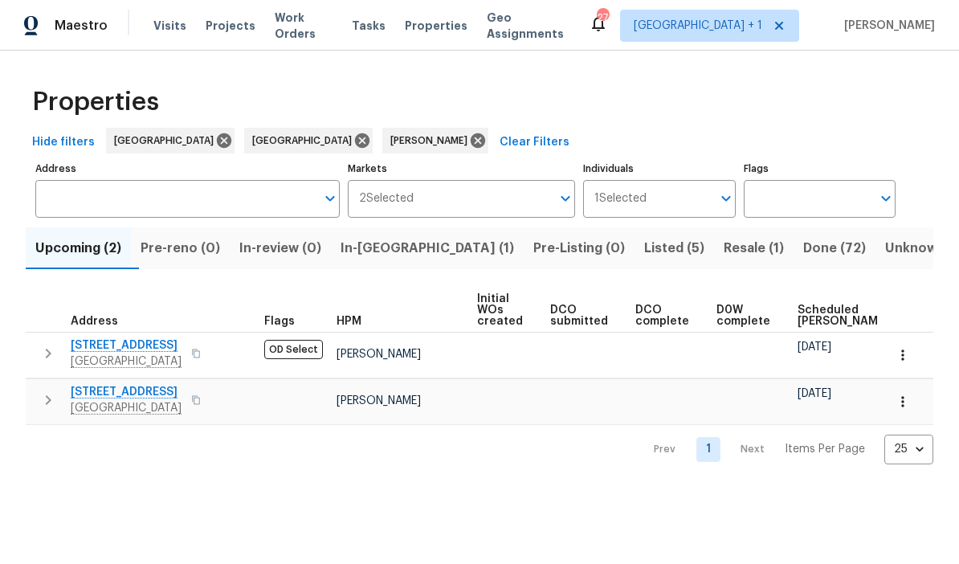
click at [395, 247] on span "In-reno (1)" at bounding box center [428, 248] width 174 height 22
